Goal: Task Accomplishment & Management: Use online tool/utility

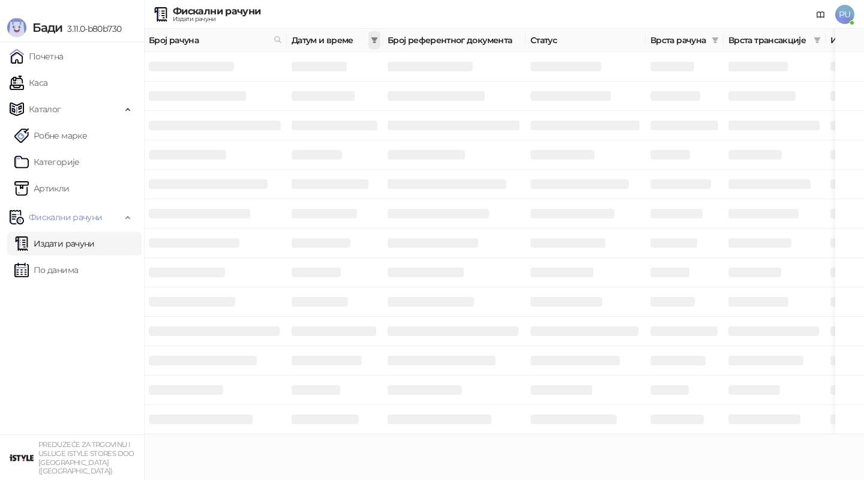
click at [376, 37] on icon "filter" at bounding box center [374, 40] width 7 height 7
click at [262, 70] on input at bounding box center [263, 65] width 50 height 13
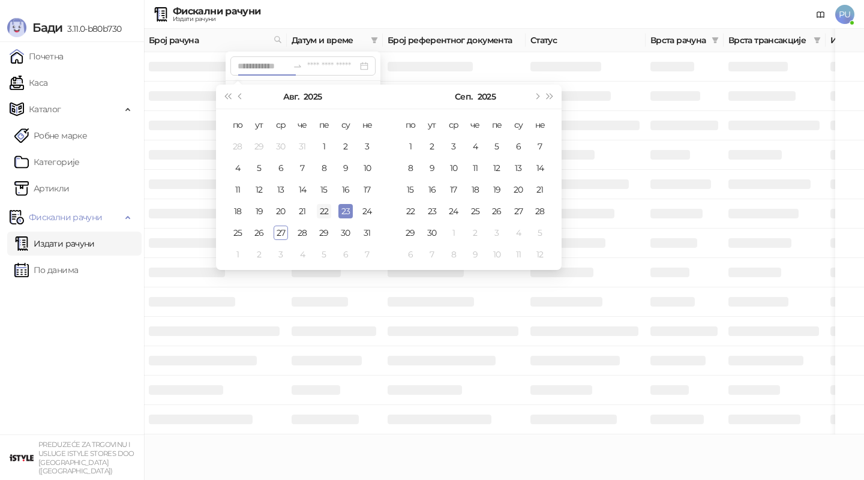
type input "**********"
click at [325, 214] on div "22" at bounding box center [324, 211] width 14 height 14
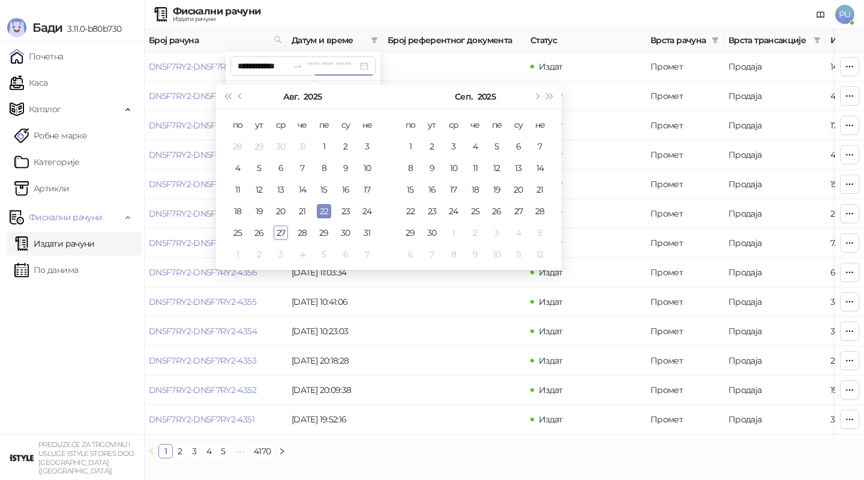
click at [325, 214] on div "22" at bounding box center [324, 211] width 14 height 14
type input "**********"
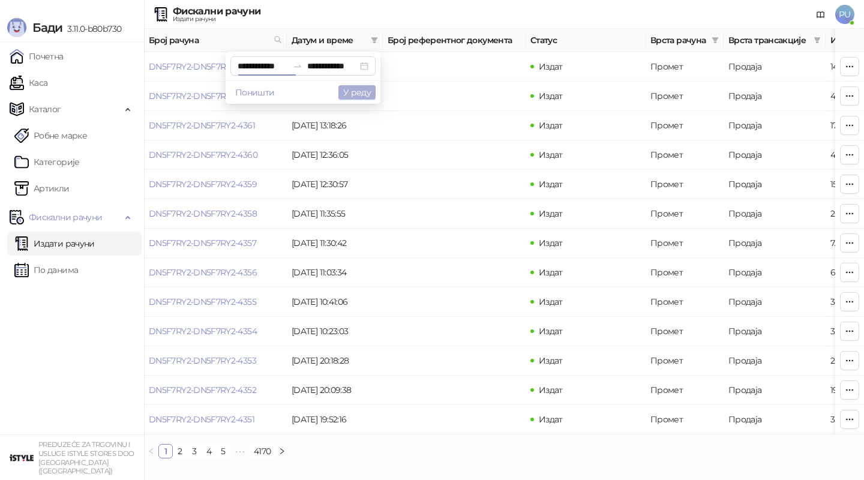
click at [360, 90] on button "У реду" at bounding box center [357, 92] width 37 height 14
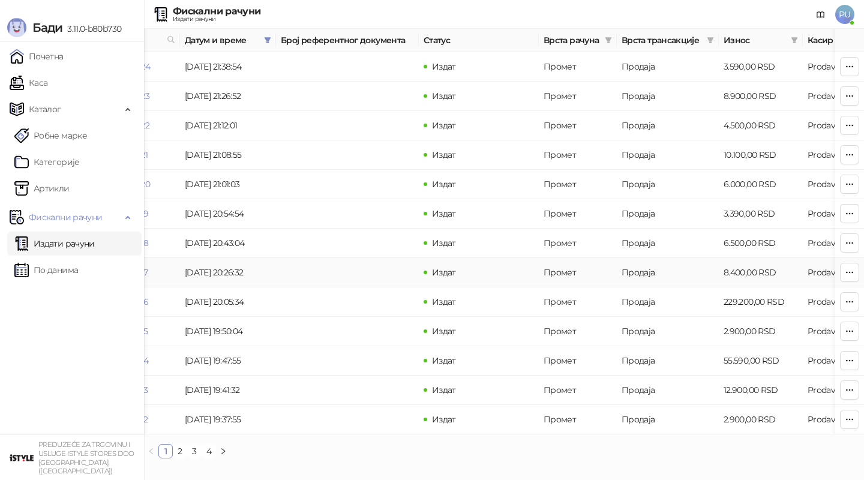
scroll to position [0, 117]
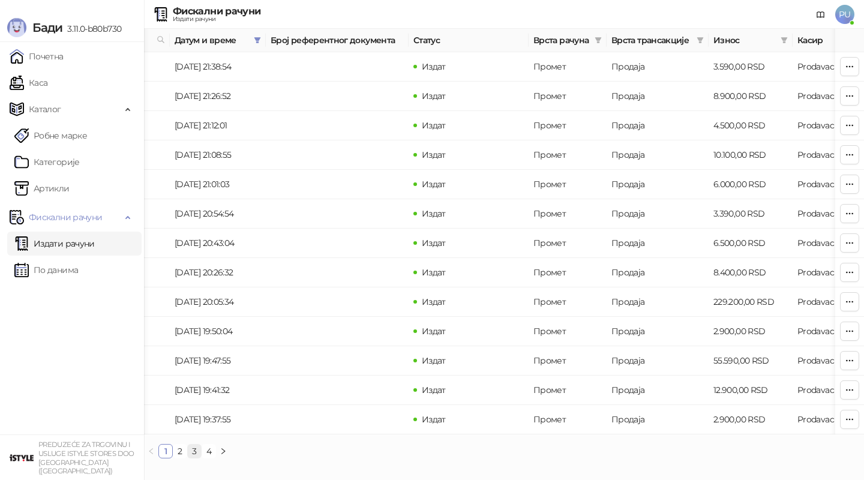
click at [193, 457] on link "3" at bounding box center [194, 451] width 13 height 13
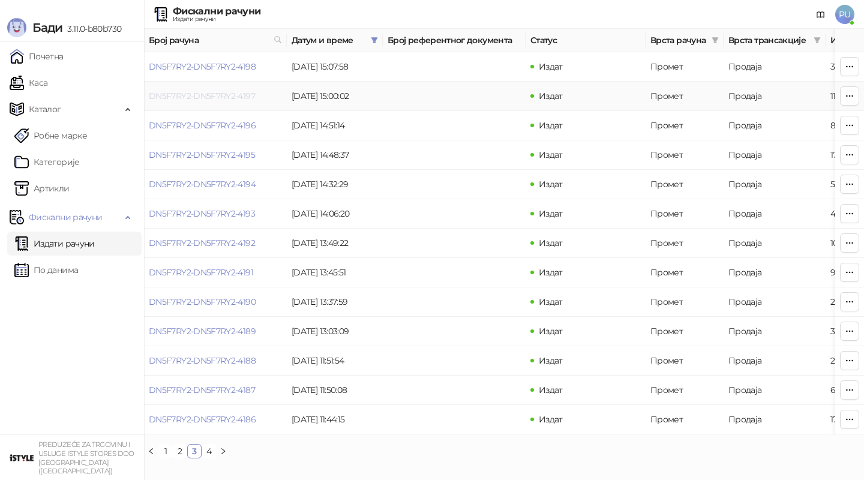
click at [197, 93] on link "DN5F7RY2-DN5F7RY2-4197" at bounding box center [202, 96] width 106 height 11
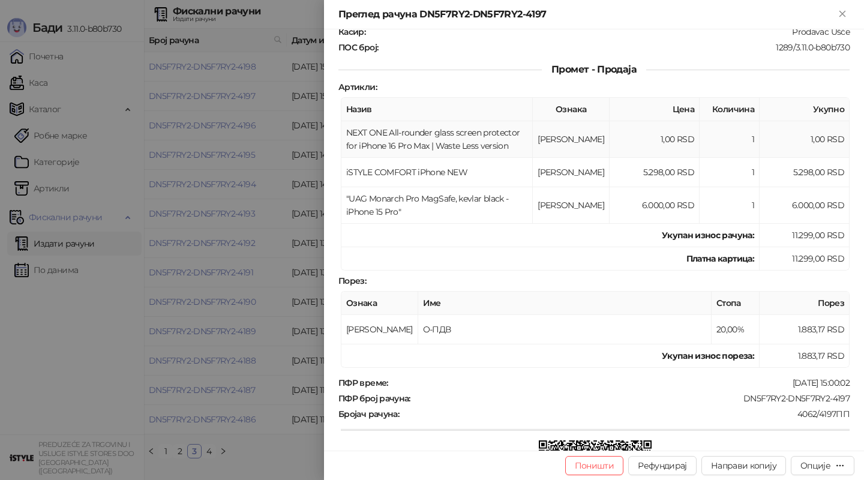
scroll to position [115, 0]
click at [841, 13] on icon "Close" at bounding box center [842, 13] width 11 height 11
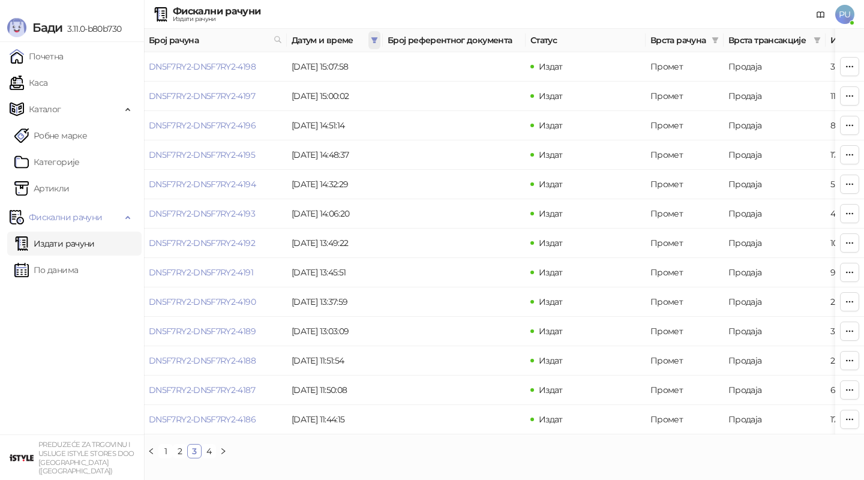
click at [375, 38] on icon "filter" at bounding box center [375, 40] width 7 height 6
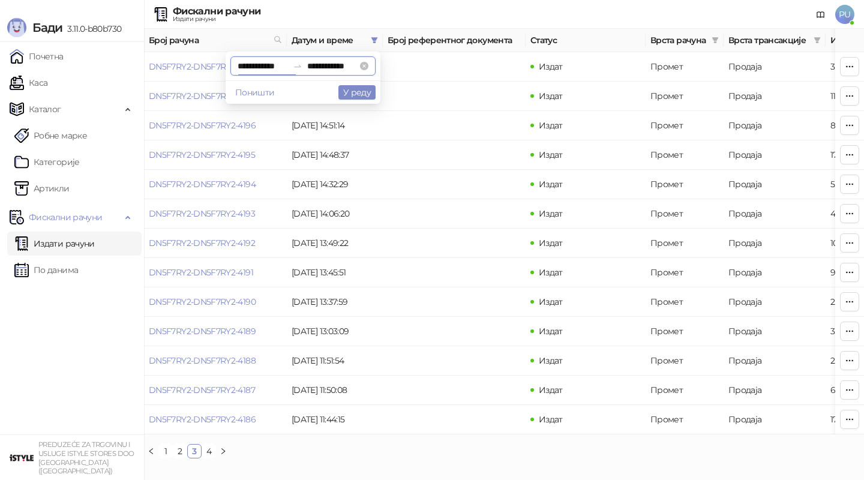
click at [260, 64] on input "**********" at bounding box center [263, 65] width 50 height 13
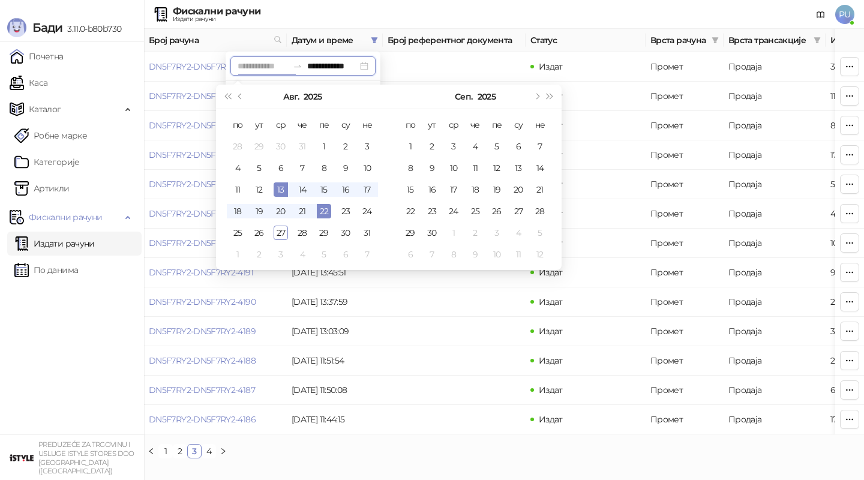
type input "**********"
click at [322, 207] on div "22" at bounding box center [324, 211] width 14 height 14
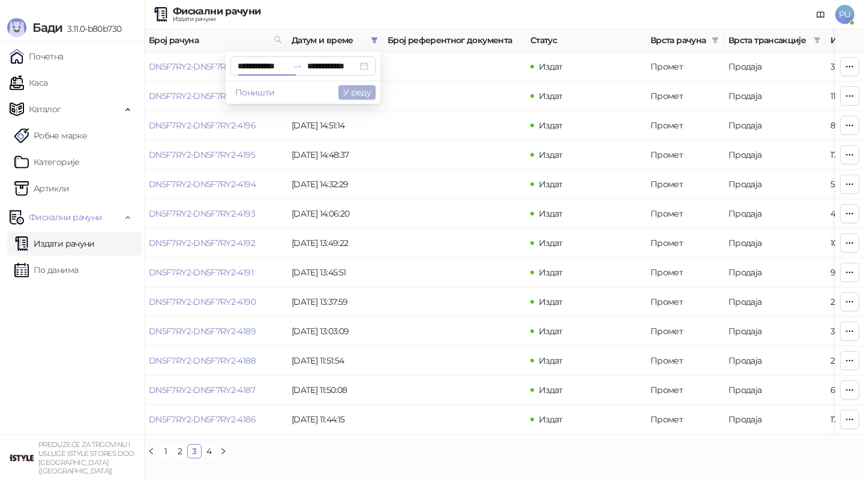
click at [356, 98] on button "У реду" at bounding box center [357, 92] width 37 height 14
click at [213, 448] on link "4" at bounding box center [208, 451] width 13 height 13
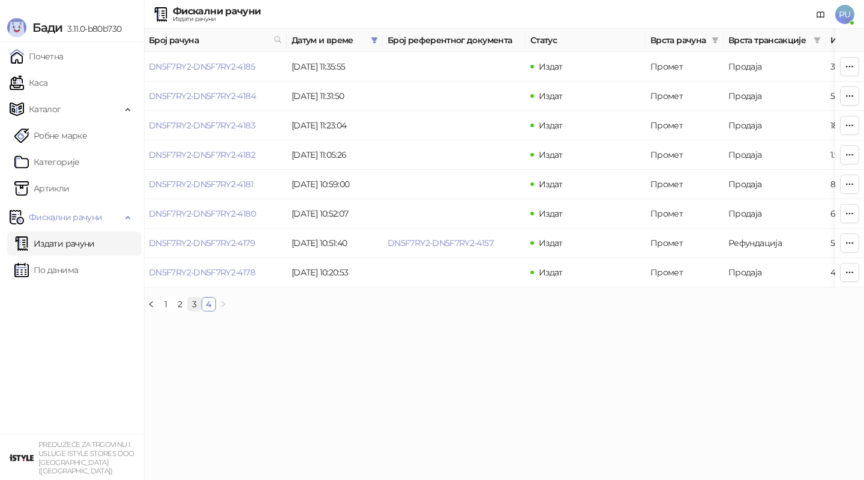
click at [191, 301] on link "3" at bounding box center [194, 304] width 13 height 13
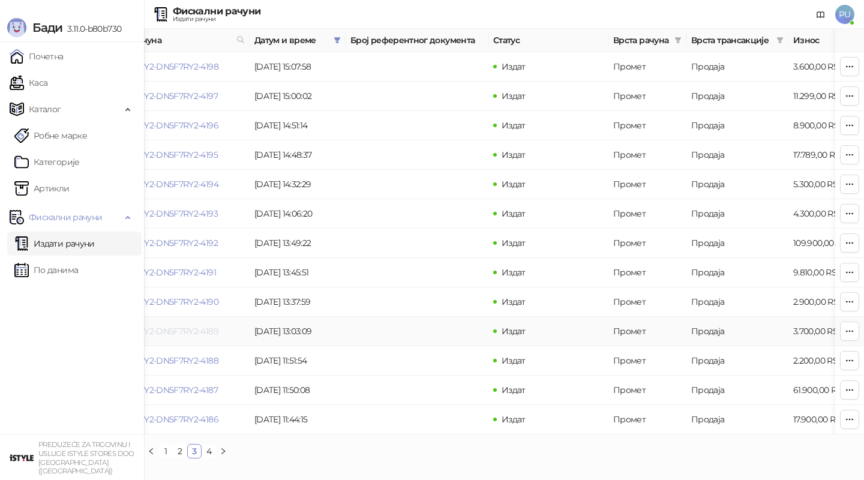
scroll to position [0, 36]
click at [199, 94] on link "DN5F7RY2-DN5F7RY2-4197" at bounding box center [166, 96] width 106 height 11
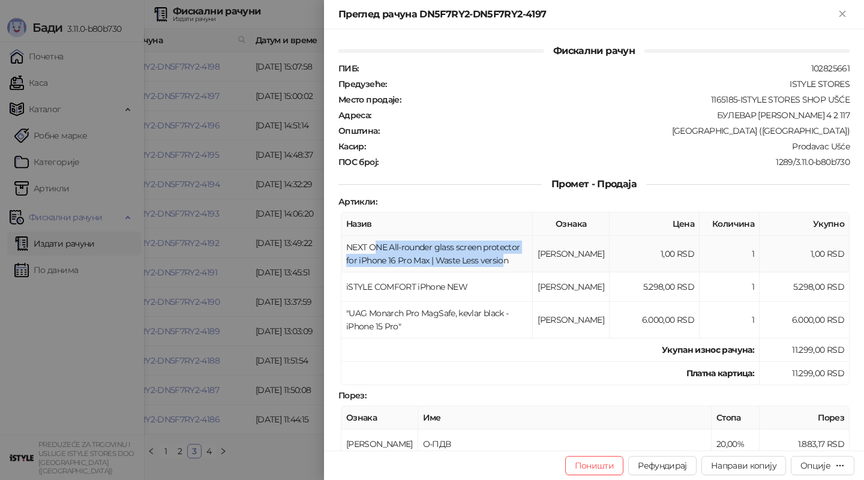
drag, startPoint x: 378, startPoint y: 243, endPoint x: 457, endPoint y: 259, distance: 80.9
click at [457, 259] on td "NEXT ONE All-rounder glass screen protector for iPhone 16 Pro Max | Waste Less …" at bounding box center [437, 254] width 191 height 37
click at [843, 15] on icon "Close" at bounding box center [842, 13] width 11 height 11
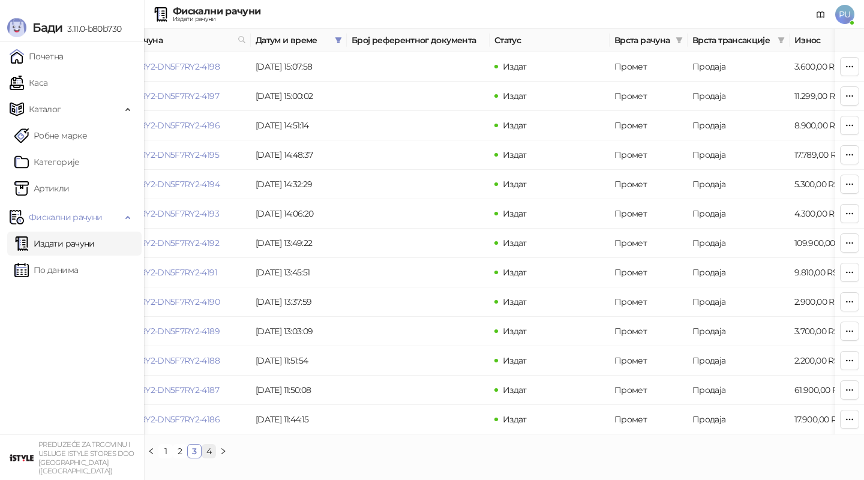
click at [209, 451] on link "4" at bounding box center [208, 451] width 13 height 13
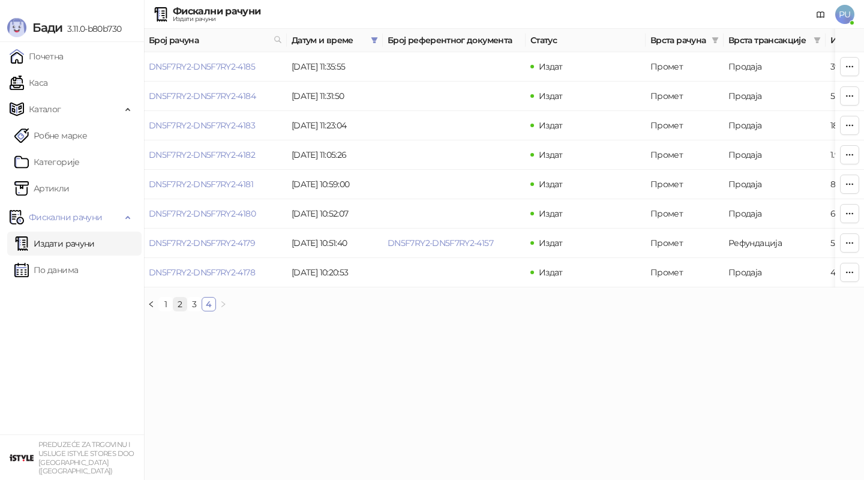
click at [178, 306] on link "2" at bounding box center [179, 304] width 13 height 13
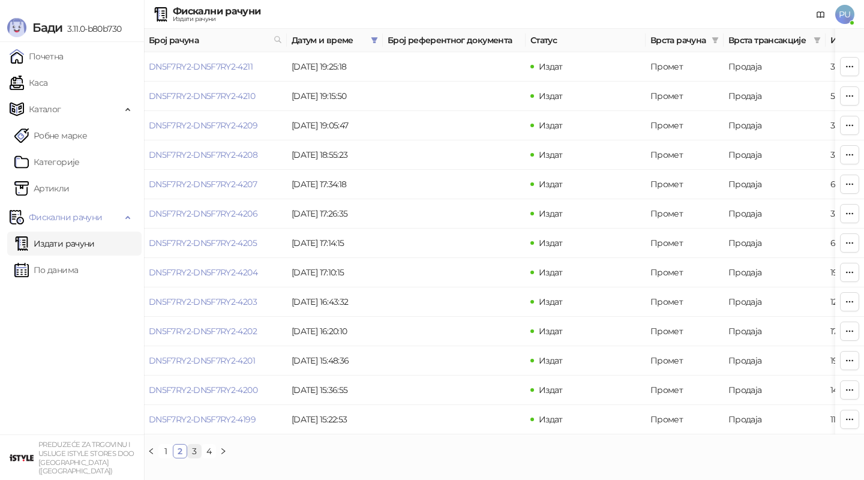
click at [195, 452] on link "3" at bounding box center [194, 451] width 13 height 13
click at [188, 91] on link "DN5F7RY2-DN5F7RY2-4197" at bounding box center [202, 96] width 106 height 11
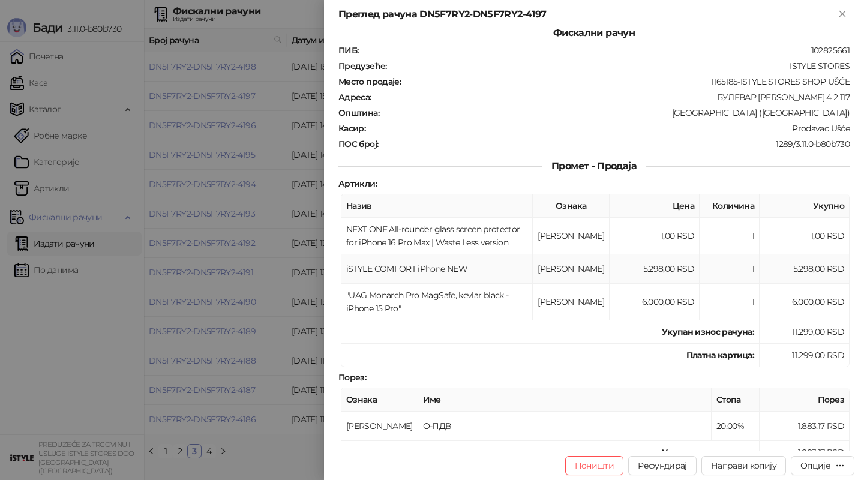
scroll to position [28, 0]
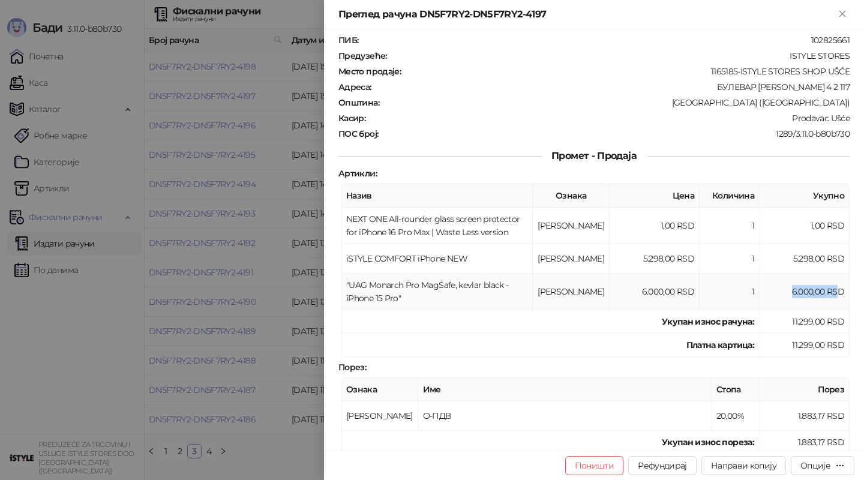
drag, startPoint x: 790, startPoint y: 287, endPoint x: 838, endPoint y: 287, distance: 48.0
click at [838, 287] on td "6.000,00 RSD" at bounding box center [805, 292] width 90 height 37
click at [715, 316] on strong "Укупан износ рачуна :" at bounding box center [708, 321] width 92 height 11
